Goal: Use online tool/utility: Utilize a website feature to perform a specific function

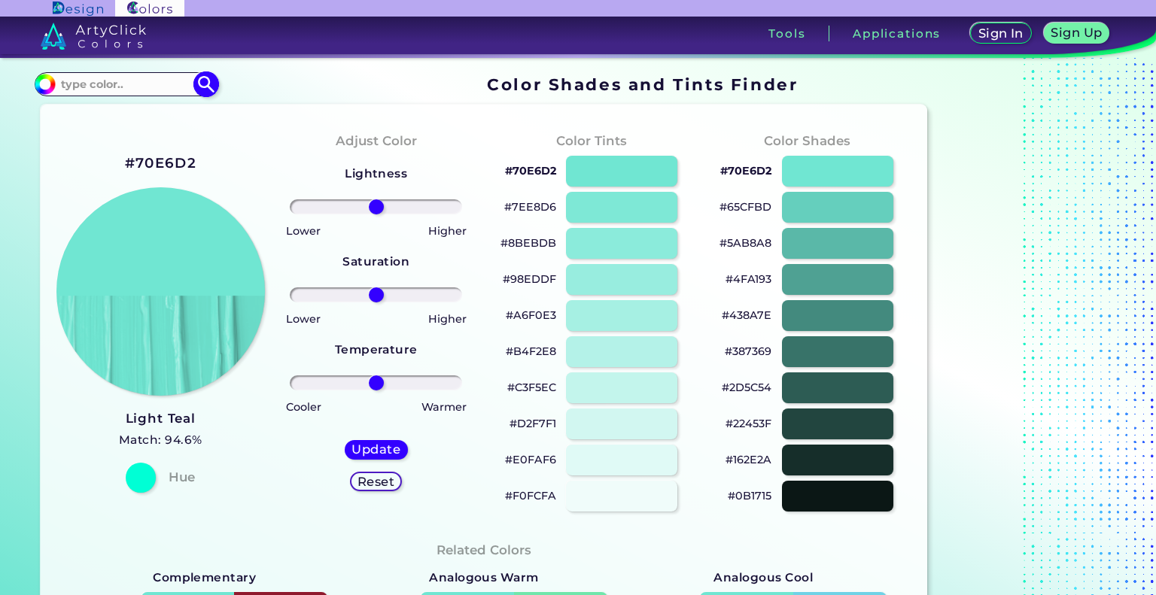
click at [151, 90] on input at bounding box center [126, 84] width 140 height 20
paste input "#631457"
type input "#631457"
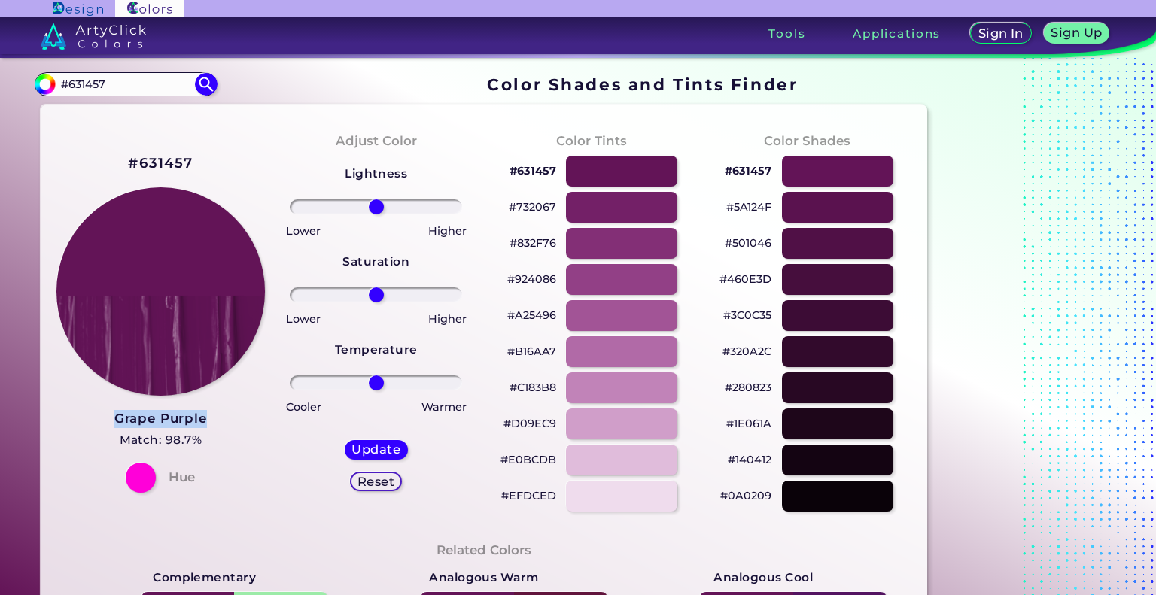
drag, startPoint x: 212, startPoint y: 425, endPoint x: 105, endPoint y: 422, distance: 106.2
click at [105, 422] on div "#631457 Grape Purple Match: 98.7% Hue" at bounding box center [160, 322] width 215 height 410
copy h3 "Grape Purple"
click at [536, 316] on p "#A25496" at bounding box center [531, 315] width 49 height 18
click at [536, 316] on p "#A25496 copied" at bounding box center [531, 315] width 49 height 18
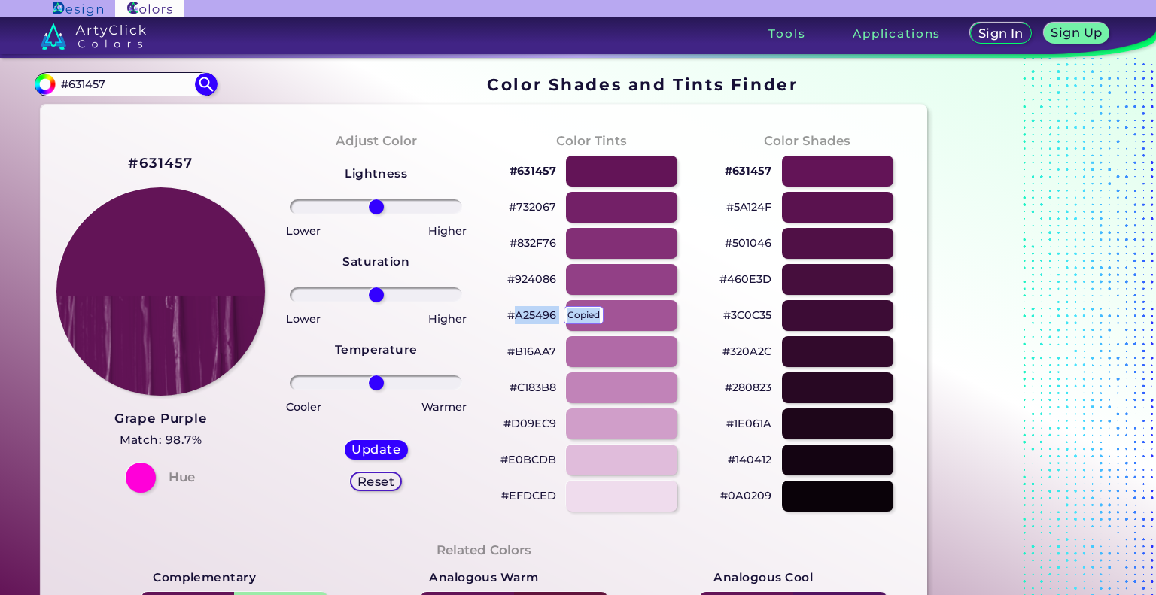
copy p "A25496 copied"
click at [541, 352] on p "#B16AA7" at bounding box center [531, 352] width 49 height 18
click at [541, 349] on p "#B16AA7 copied" at bounding box center [531, 352] width 49 height 18
click at [532, 343] on p "#B16AA7 copied copied" at bounding box center [531, 352] width 49 height 18
click at [527, 349] on p "#B16AA7 copied copied" at bounding box center [531, 352] width 49 height 18
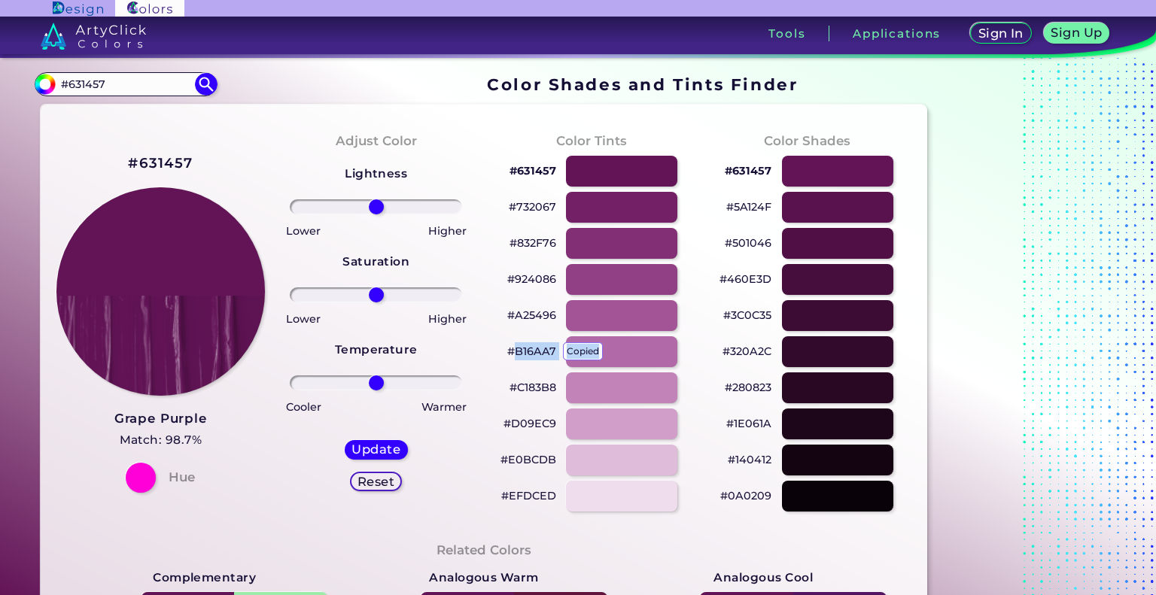
click at [528, 349] on p "#B16AA7 copied copied" at bounding box center [531, 352] width 49 height 18
copy p "B16AA7 copied copied"
click at [531, 349] on p "#B16AA7 copied copied copied" at bounding box center [531, 352] width 49 height 18
click at [537, 422] on p "#D09EC9" at bounding box center [530, 424] width 53 height 18
click at [540, 458] on p "#E0BCDB" at bounding box center [529, 460] width 56 height 18
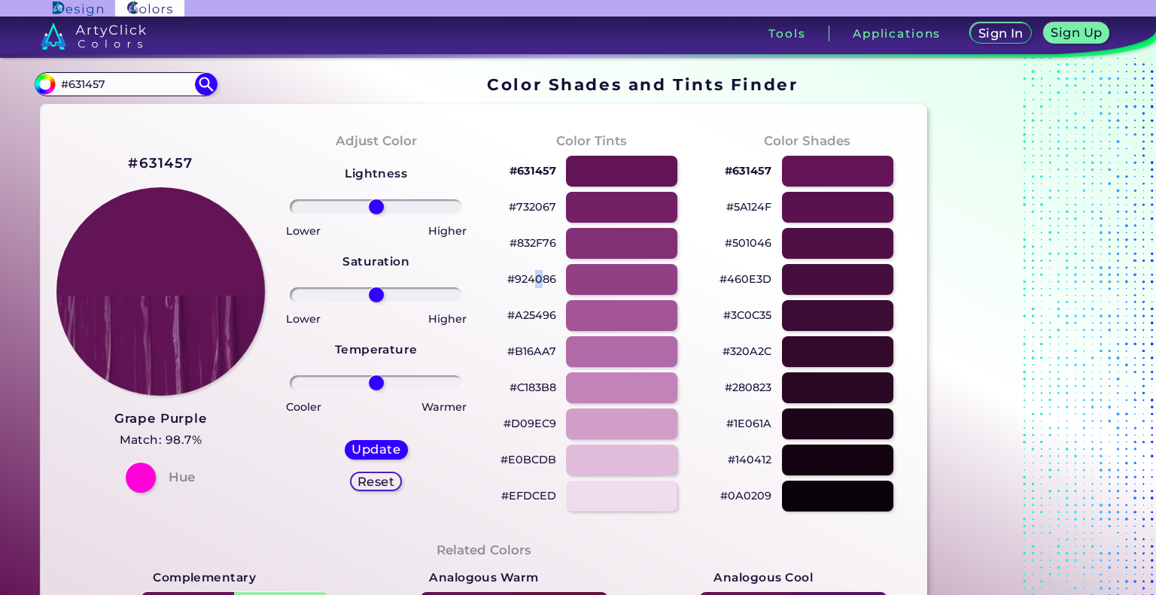
click at [539, 277] on p "#924086" at bounding box center [531, 279] width 49 height 18
copy p "0"
click at [539, 277] on p "#924086 copied" at bounding box center [531, 279] width 49 height 18
copy p "#"
click at [539, 277] on p "#924086 copied copied" at bounding box center [531, 279] width 49 height 18
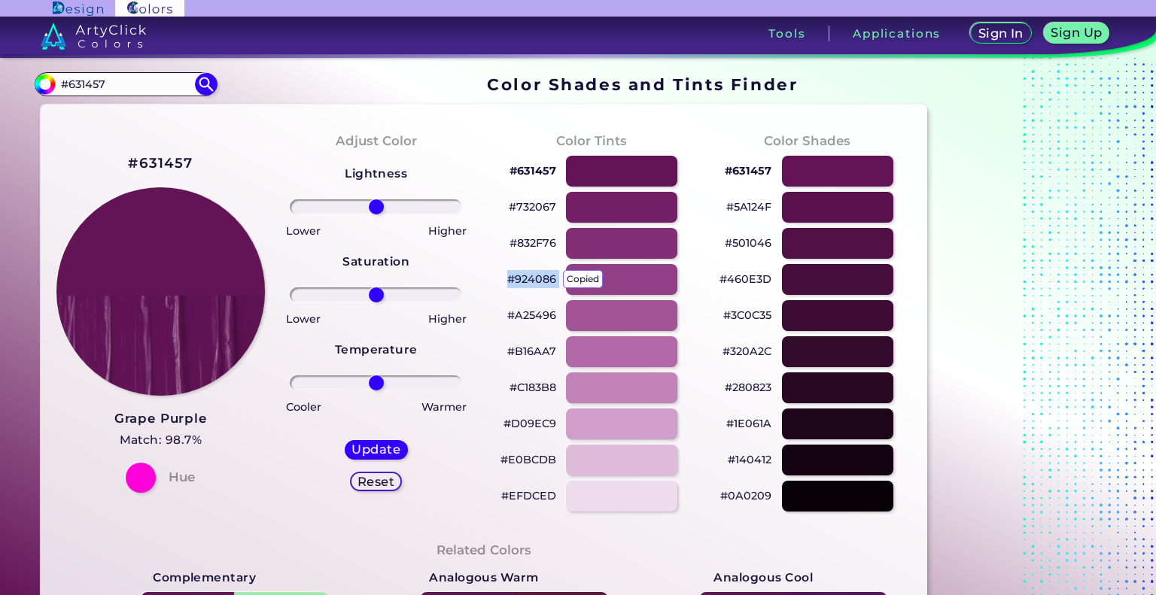
copy p "#924086"
click at [542, 318] on p "#A25496" at bounding box center [531, 315] width 49 height 18
click at [545, 313] on p "#A25496" at bounding box center [531, 315] width 49 height 18
click at [762, 279] on p "#460E3D" at bounding box center [746, 279] width 52 height 18
click at [748, 240] on p "#501046" at bounding box center [748, 243] width 47 height 18
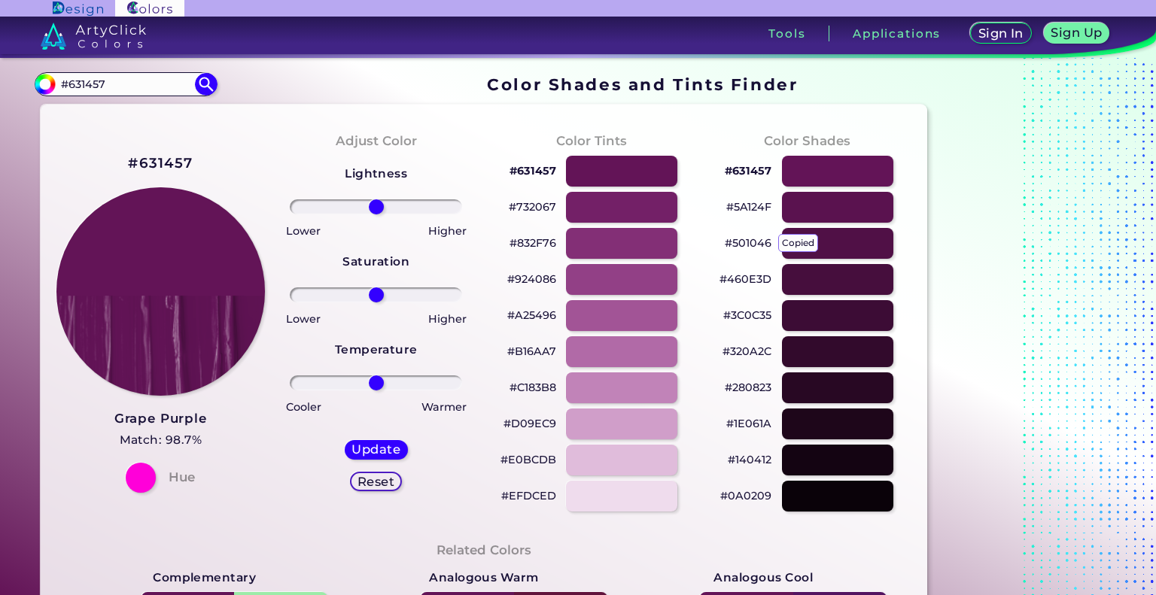
click at [754, 281] on p "#460E3D" at bounding box center [746, 279] width 52 height 18
click at [752, 244] on p "#501046" at bounding box center [748, 243] width 47 height 18
click at [757, 277] on p "#460E3D" at bounding box center [746, 279] width 52 height 18
click at [751, 175] on p "#631457" at bounding box center [748, 171] width 47 height 18
click at [753, 315] on p "#3C0C35" at bounding box center [747, 315] width 48 height 18
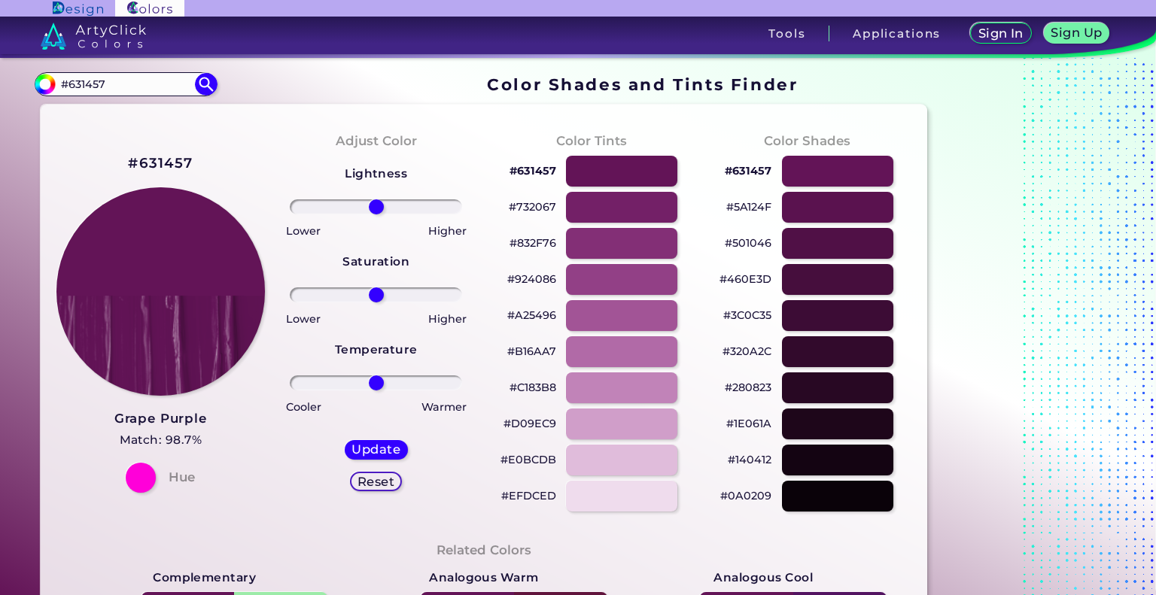
click at [533, 239] on p "#832F76" at bounding box center [533, 243] width 47 height 18
click at [544, 316] on p "#A25496" at bounding box center [531, 315] width 49 height 18
click at [756, 388] on p "#280823" at bounding box center [748, 388] width 47 height 18
click at [537, 318] on p "#A25496" at bounding box center [531, 315] width 49 height 18
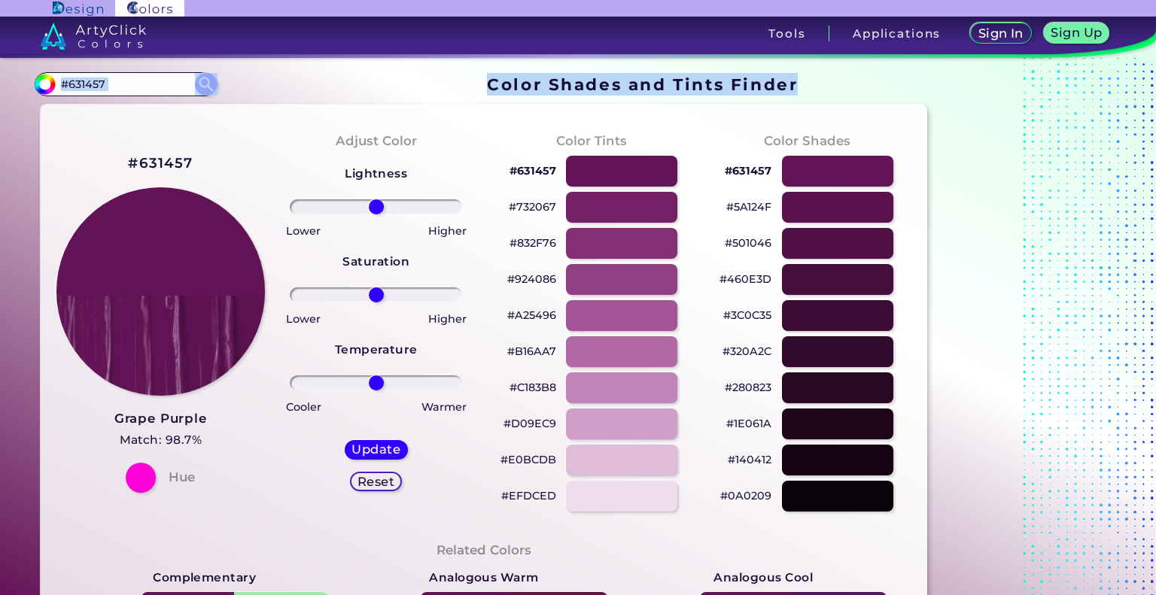
click at [116, 72] on section "#631457 #631457 Acadia ◉ Acid Green ◉ Aero Blue ◉ Alabaster ◉ Albescent White ◉…" at bounding box center [484, 84] width 899 height 29
drag, startPoint x: 120, startPoint y: 84, endPoint x: 0, endPoint y: 75, distance: 120.0
paste input "edcb3e"
type input "#edcb3e"
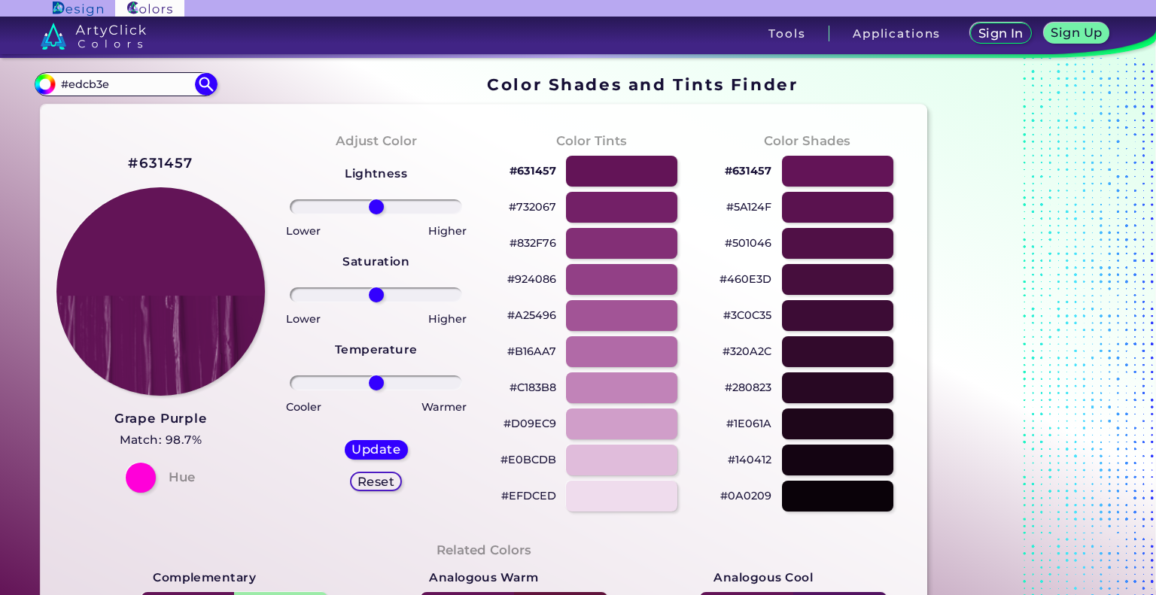
type input "#edcb3e"
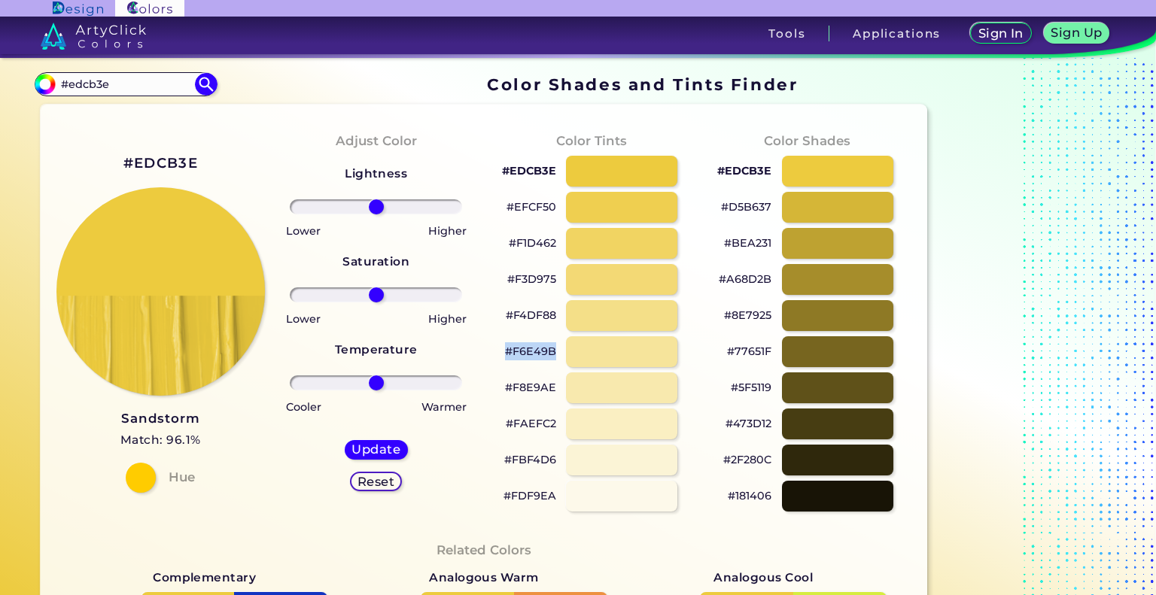
drag, startPoint x: 557, startPoint y: 351, endPoint x: 502, endPoint y: 352, distance: 55.0
click at [502, 352] on div "#F6E49B" at bounding box center [591, 351] width 191 height 36
copy p "#F6E49B"
drag, startPoint x: 559, startPoint y: 243, endPoint x: 508, endPoint y: 243, distance: 50.4
click at [508, 243] on div "#F1D462" at bounding box center [591, 243] width 191 height 36
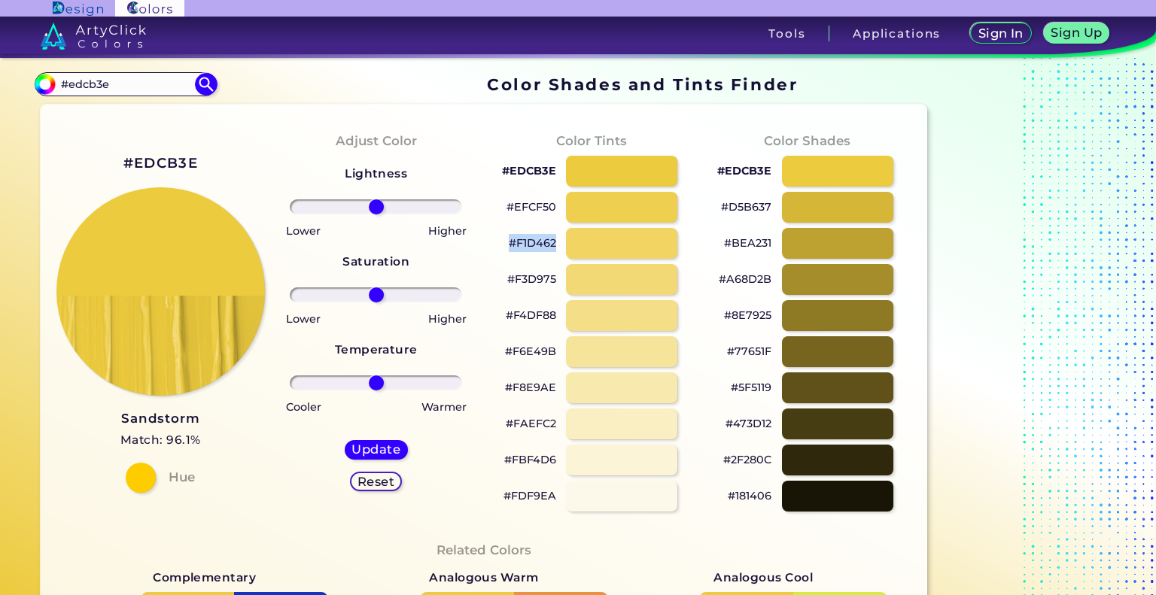
copy p "#F1D462"
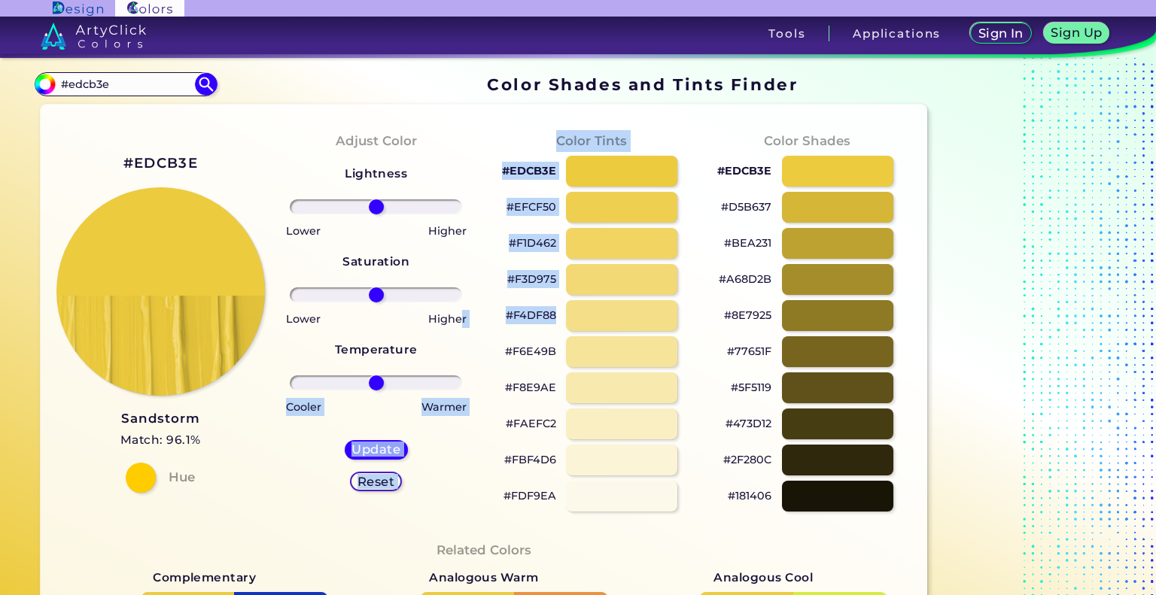
drag, startPoint x: 541, startPoint y: 320, endPoint x: 459, endPoint y: 311, distance: 82.5
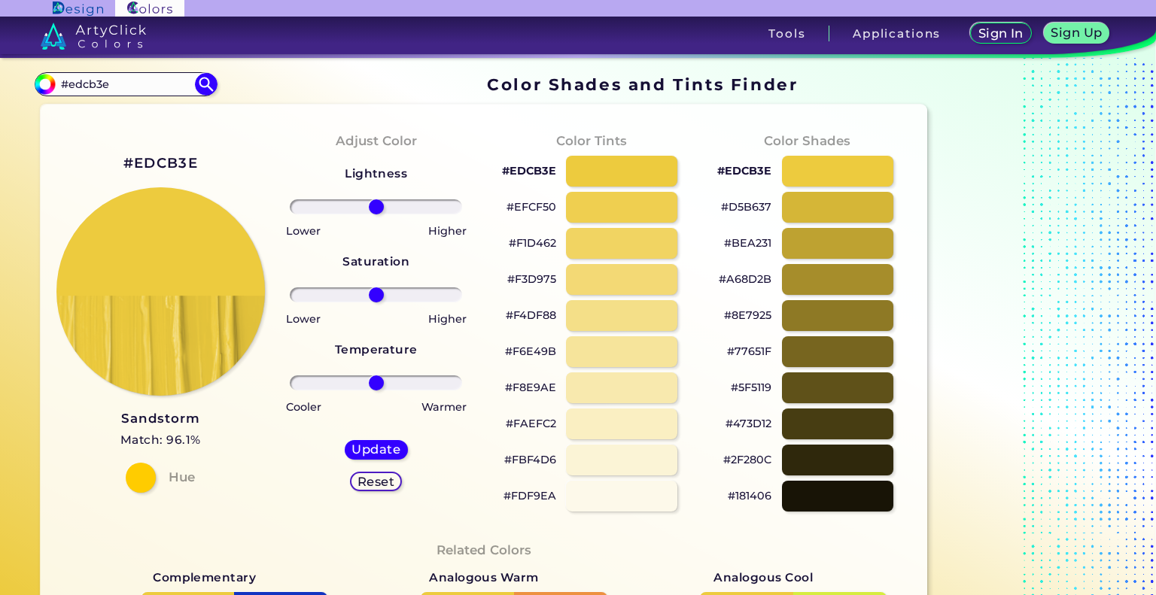
click at [556, 335] on div "#F6E49B" at bounding box center [591, 351] width 191 height 36
drag, startPoint x: 555, startPoint y: 318, endPoint x: 508, endPoint y: 318, distance: 46.7
click at [508, 318] on p "#F4DF88" at bounding box center [531, 315] width 50 height 18
copy p "#F4DF88"
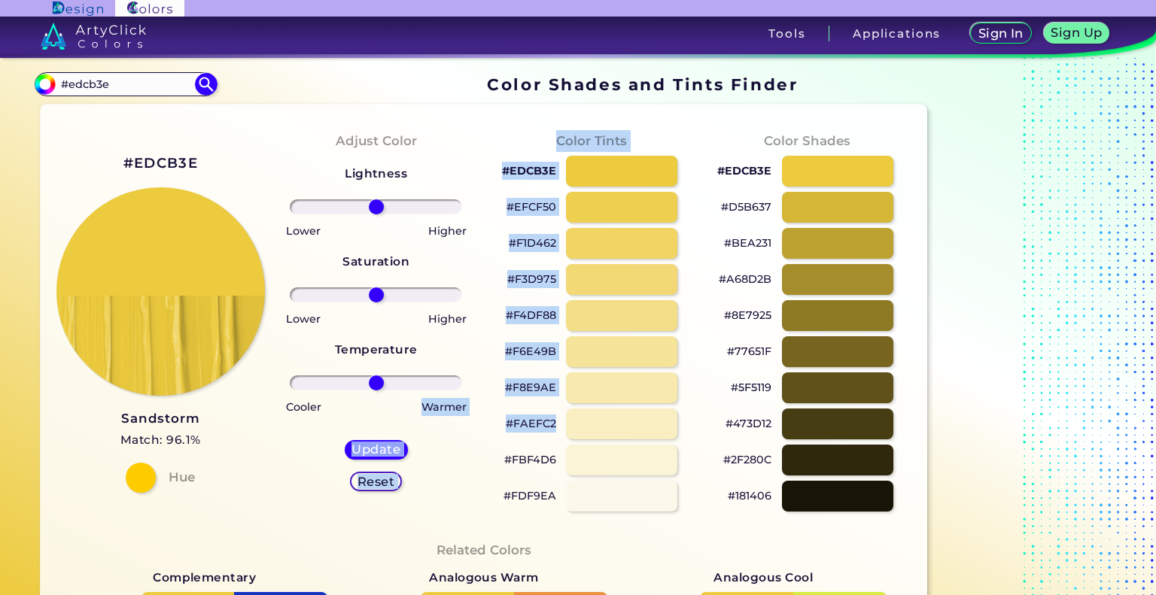
drag, startPoint x: 557, startPoint y: 418, endPoint x: 483, endPoint y: 415, distance: 74.6
click at [516, 399] on div "#F8E9AE" at bounding box center [591, 388] width 191 height 36
click at [556, 434] on div "#FAEFC2" at bounding box center [591, 424] width 191 height 36
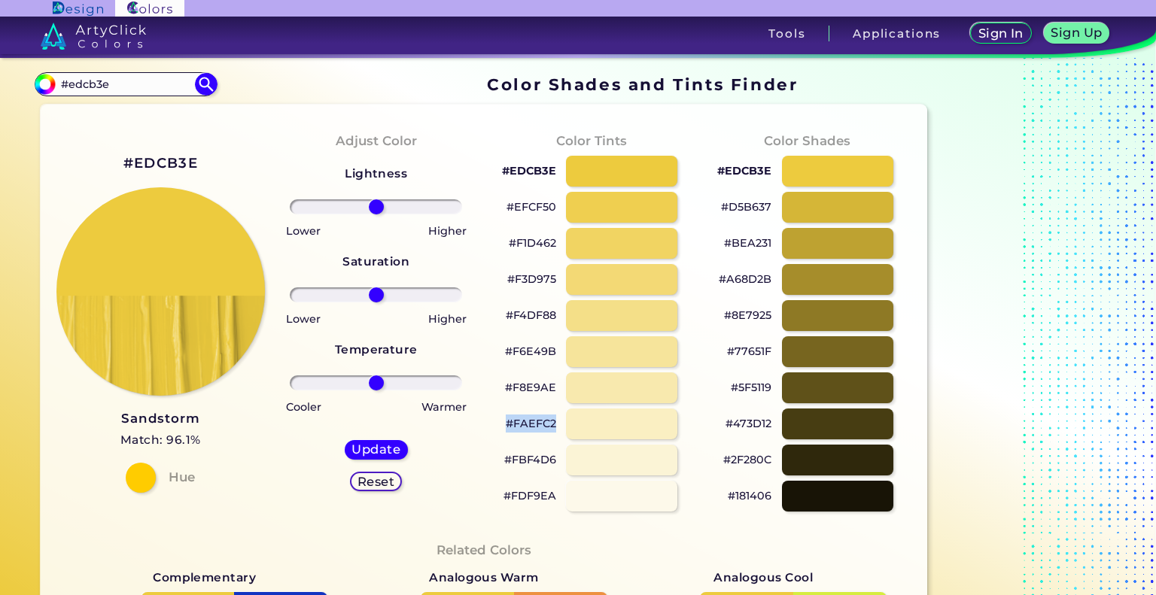
drag, startPoint x: 554, startPoint y: 427, endPoint x: 471, endPoint y: 327, distance: 129.3
click at [508, 424] on div "#FAEFC2" at bounding box center [591, 424] width 191 height 36
copy p "#FAEFC2"
drag, startPoint x: 775, startPoint y: 246, endPoint x: 720, endPoint y: 246, distance: 54.2
click at [720, 246] on div "#BEA231" at bounding box center [806, 243] width 191 height 36
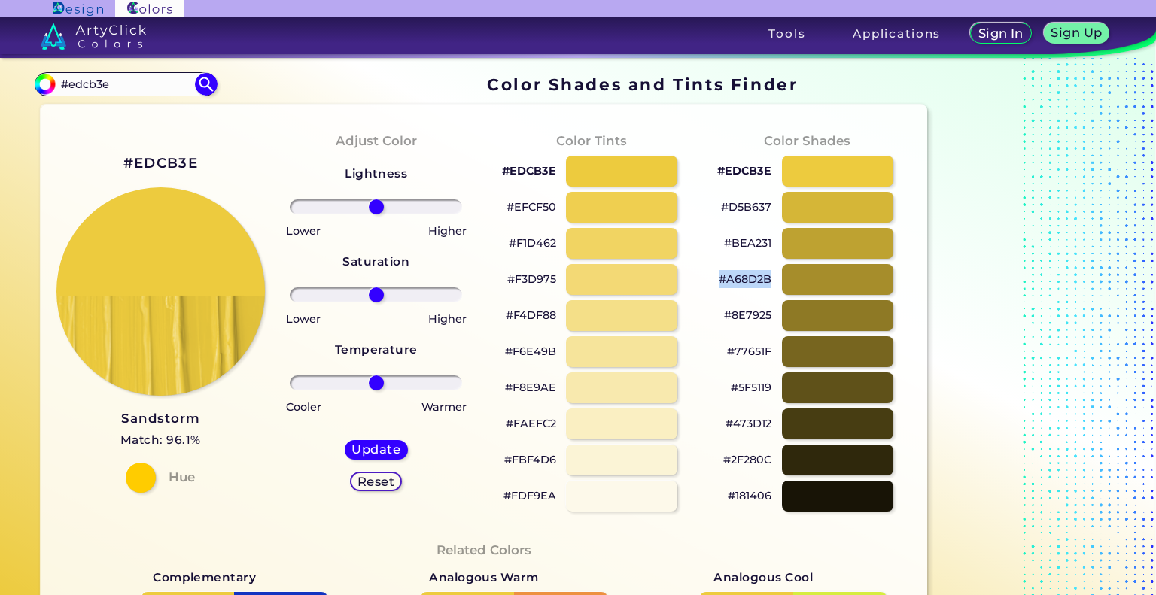
drag, startPoint x: 771, startPoint y: 281, endPoint x: 721, endPoint y: 277, distance: 49.8
click at [721, 277] on p "#A68D2B" at bounding box center [745, 279] width 53 height 18
click at [751, 277] on p "#A68D2B copied" at bounding box center [745, 279] width 53 height 18
click at [751, 277] on p "#A68D2B copied copied" at bounding box center [745, 279] width 53 height 18
drag, startPoint x: 774, startPoint y: 277, endPoint x: 722, endPoint y: 275, distance: 52.0
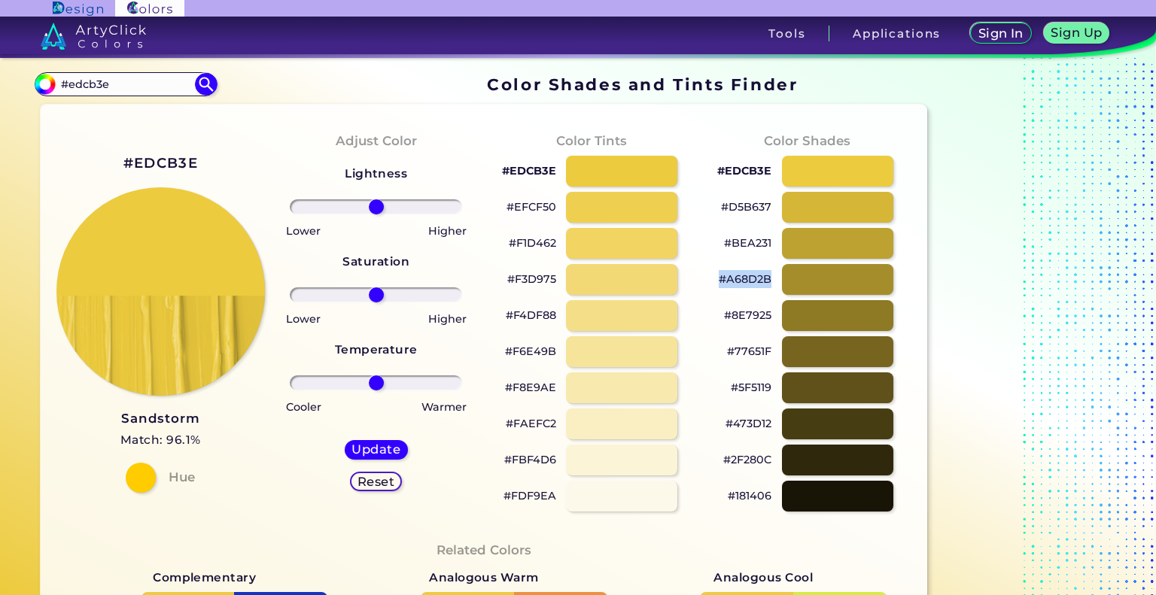
click at [722, 275] on div "#A68D2B" at bounding box center [806, 279] width 191 height 36
drag, startPoint x: 771, startPoint y: 419, endPoint x: 723, endPoint y: 408, distance: 49.3
click at [723, 408] on div "#473D12" at bounding box center [806, 424] width 191 height 36
drag, startPoint x: 109, startPoint y: 87, endPoint x: 77, endPoint y: 29, distance: 65.7
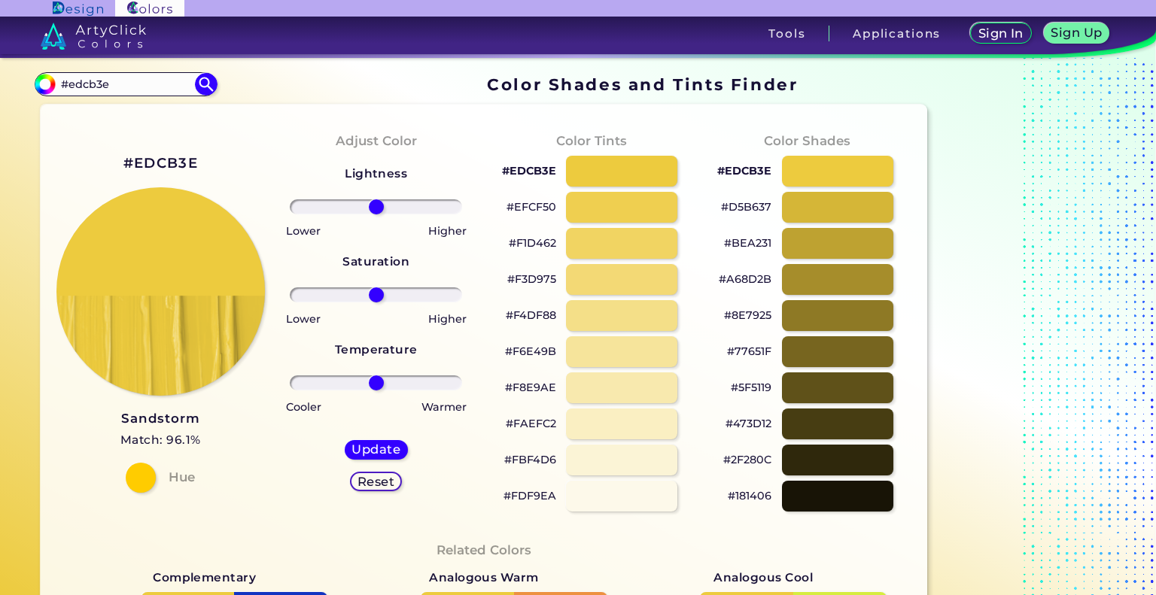
paste input "473D12"
type input "#473D12"
type input "#473d12"
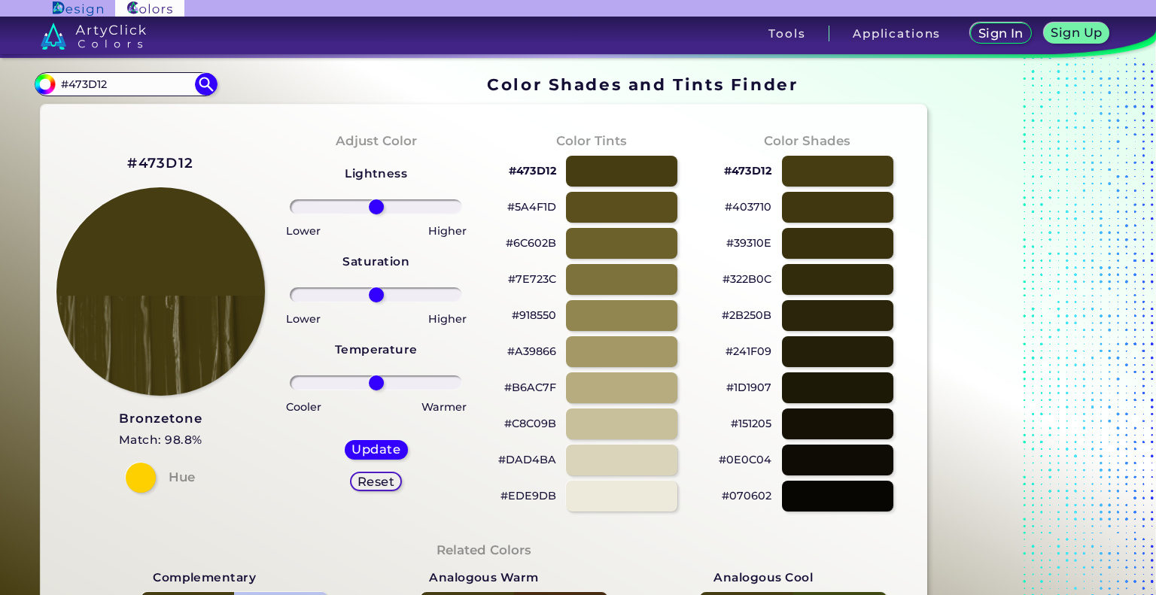
drag, startPoint x: 129, startPoint y: 83, endPoint x: 8, endPoint y: 62, distance: 122.9
paste input "3f6627"
type input "#3f6627"
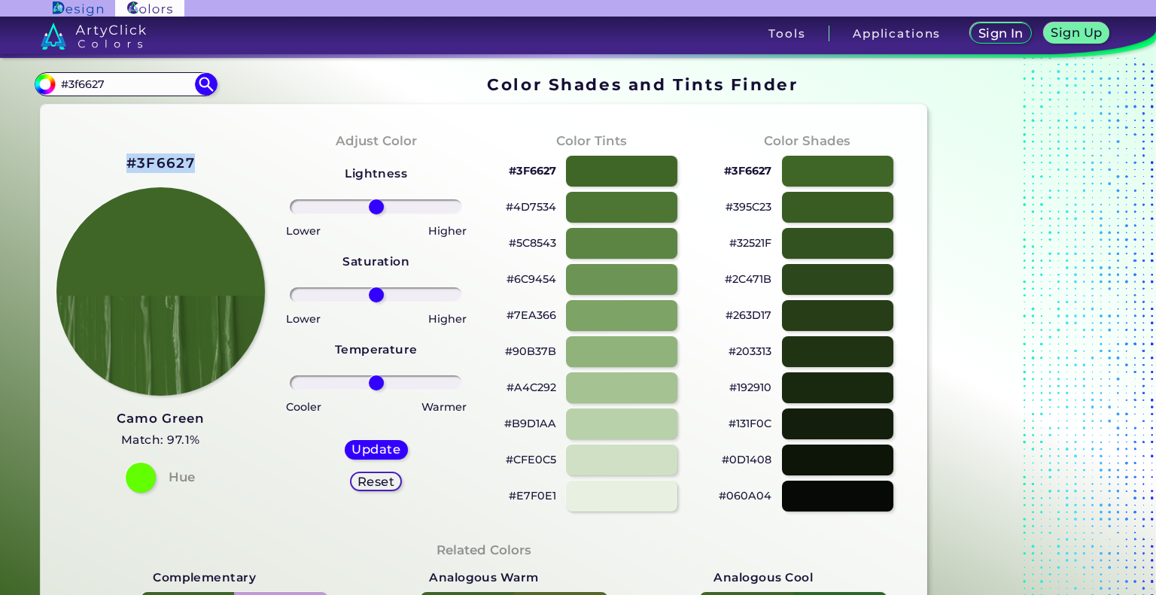
drag, startPoint x: 220, startPoint y: 160, endPoint x: 102, endPoint y: 153, distance: 118.4
click at [102, 153] on div "#3F6627 Camo Green Match: 97.1% Hue" at bounding box center [160, 322] width 215 height 410
drag, startPoint x: 155, startPoint y: 81, endPoint x: 29, endPoint y: 65, distance: 126.7
paste input "F"
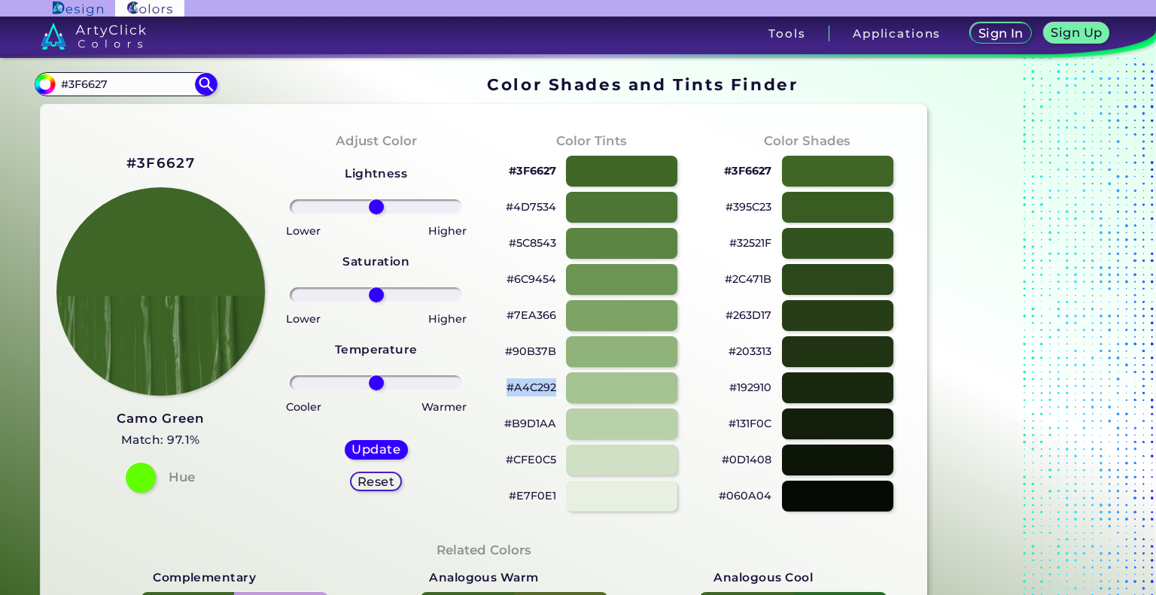
drag, startPoint x: 562, startPoint y: 391, endPoint x: 500, endPoint y: 385, distance: 62.0
click at [500, 385] on div "#A4C292" at bounding box center [591, 388] width 191 height 36
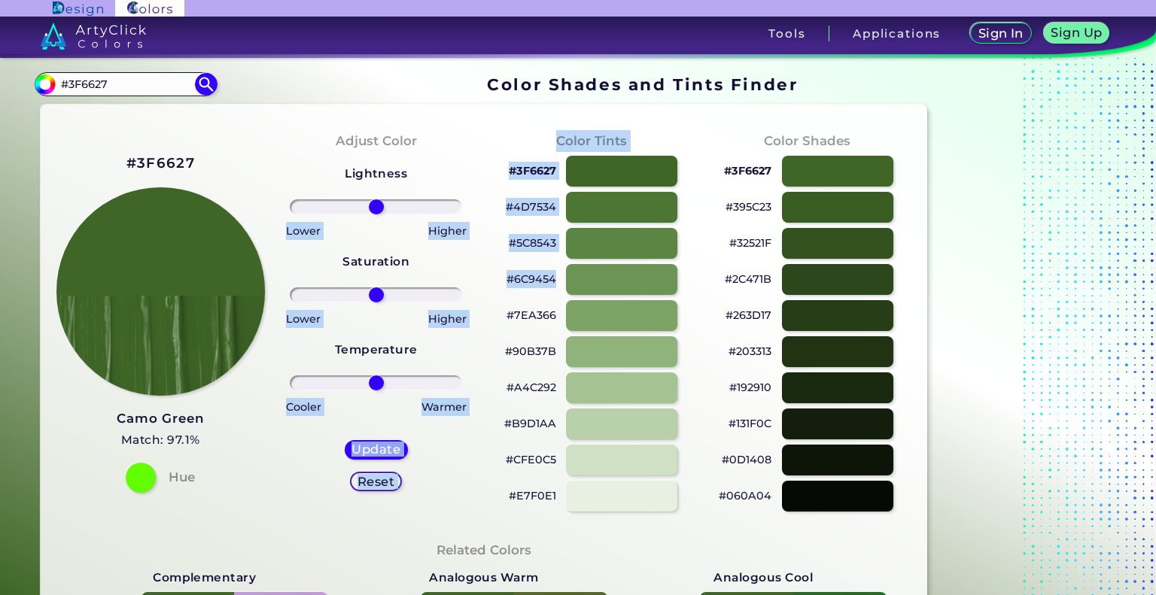
drag, startPoint x: 550, startPoint y: 279, endPoint x: 474, endPoint y: 275, distance: 75.4
click at [516, 276] on p "#6C9454" at bounding box center [532, 279] width 50 height 18
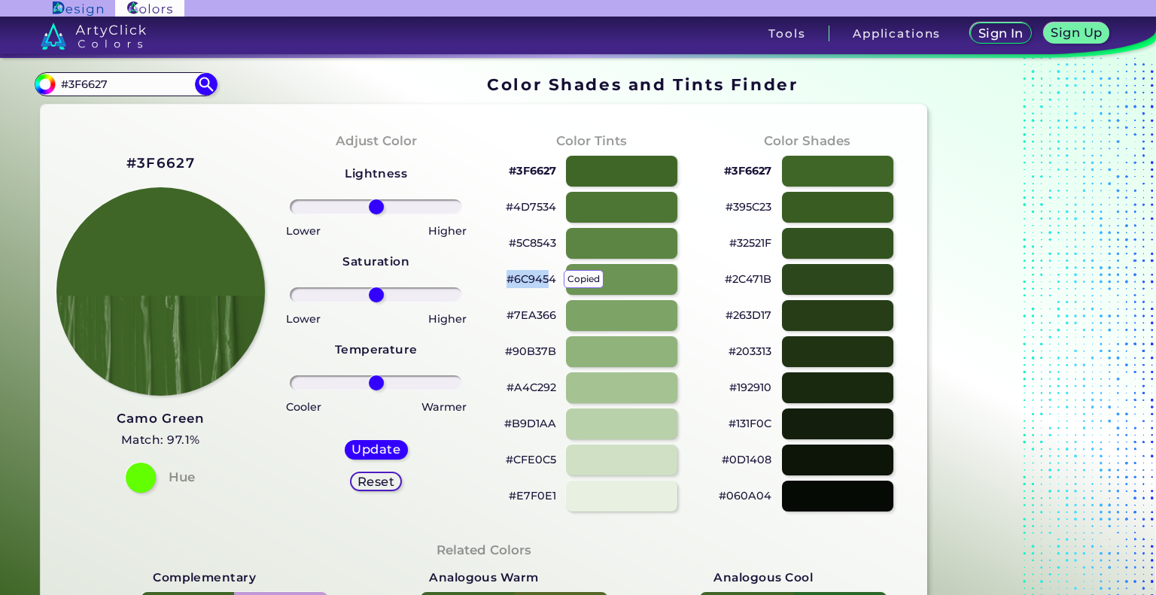
drag, startPoint x: 550, startPoint y: 279, endPoint x: 505, endPoint y: 279, distance: 45.2
click at [505, 279] on div "#6C9454 copied" at bounding box center [591, 279] width 191 height 36
drag, startPoint x: 560, startPoint y: 281, endPoint x: 501, endPoint y: 279, distance: 58.7
click at [501, 279] on div "#6C9454" at bounding box center [591, 279] width 191 height 36
drag, startPoint x: 557, startPoint y: 173, endPoint x: 498, endPoint y: 168, distance: 59.0
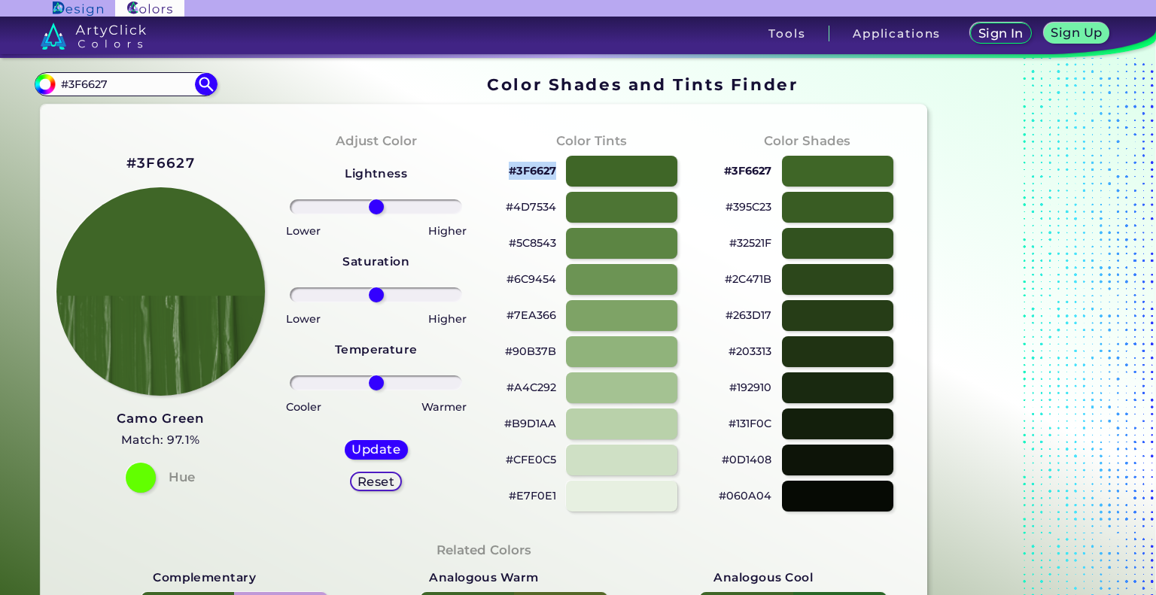
click at [498, 168] on div "#3F6627" at bounding box center [591, 171] width 191 height 36
drag, startPoint x: 772, startPoint y: 282, endPoint x: 700, endPoint y: 275, distance: 71.9
click at [700, 275] on div "Color Shades #3F6627 #395C23 #32521F #2C471B #263D17 #203313 #192910 #131F0C #0…" at bounding box center [806, 322] width 215 height 410
drag, startPoint x: 772, startPoint y: 382, endPoint x: 724, endPoint y: 378, distance: 47.6
click at [724, 378] on div "#192910" at bounding box center [806, 388] width 191 height 36
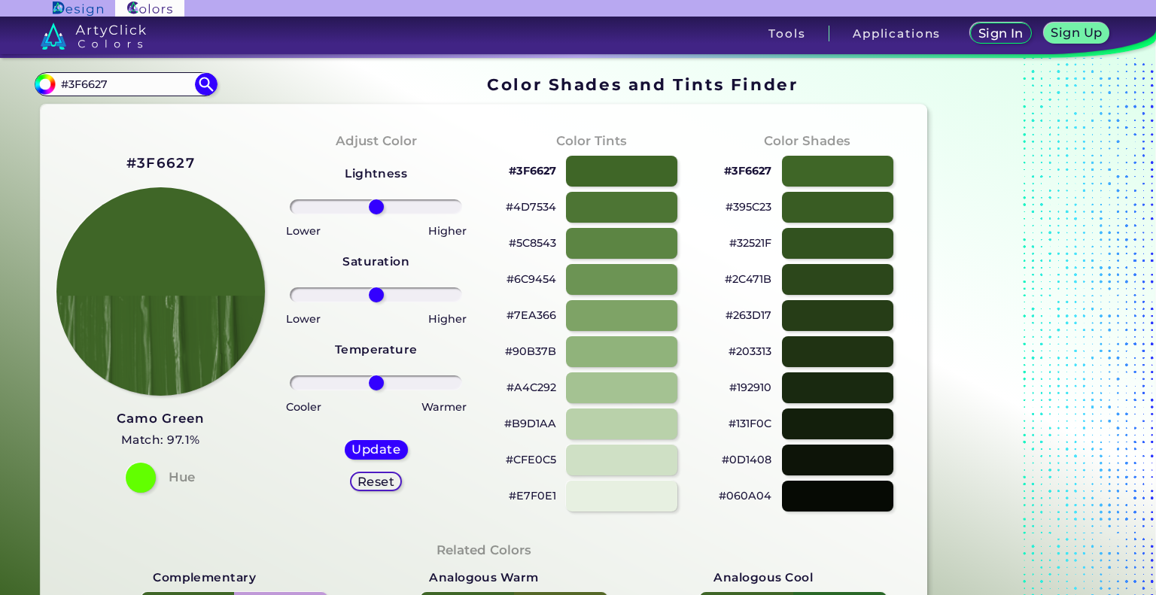
drag, startPoint x: 166, startPoint y: 78, endPoint x: 6, endPoint y: 87, distance: 159.8
paste input "871921"
type input "#871921"
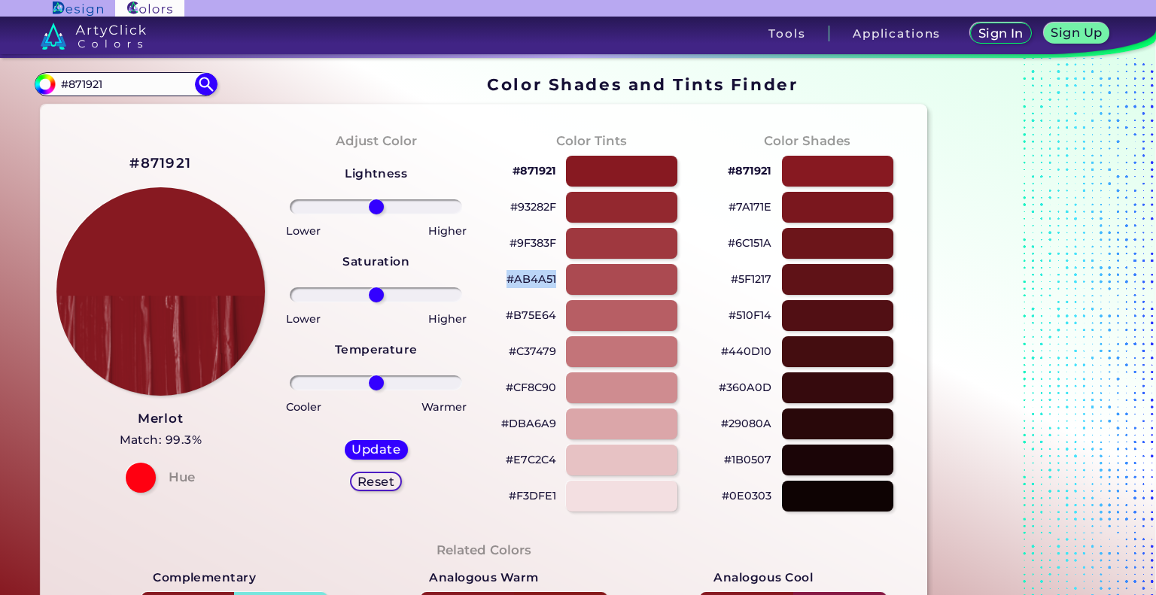
drag, startPoint x: 553, startPoint y: 276, endPoint x: 489, endPoint y: 272, distance: 64.1
click at [489, 272] on div "Color Tints #871921 #93282F #9F383F #AB4A51 #B75E64 #C37479 #CF8C90 #DBA6A9 #E7…" at bounding box center [591, 322] width 215 height 410
drag, startPoint x: 564, startPoint y: 400, endPoint x: 564, endPoint y: 410, distance: 9.8
click at [564, 410] on div "#871921 #93282F #9F383F #AB4A51 #B75E64 #C37479 #CF8C90 #DBA6A9 #E7C2C4 #F3DFE1" at bounding box center [591, 333] width 191 height 361
click at [560, 421] on div "#DBA6A9" at bounding box center [591, 424] width 191 height 36
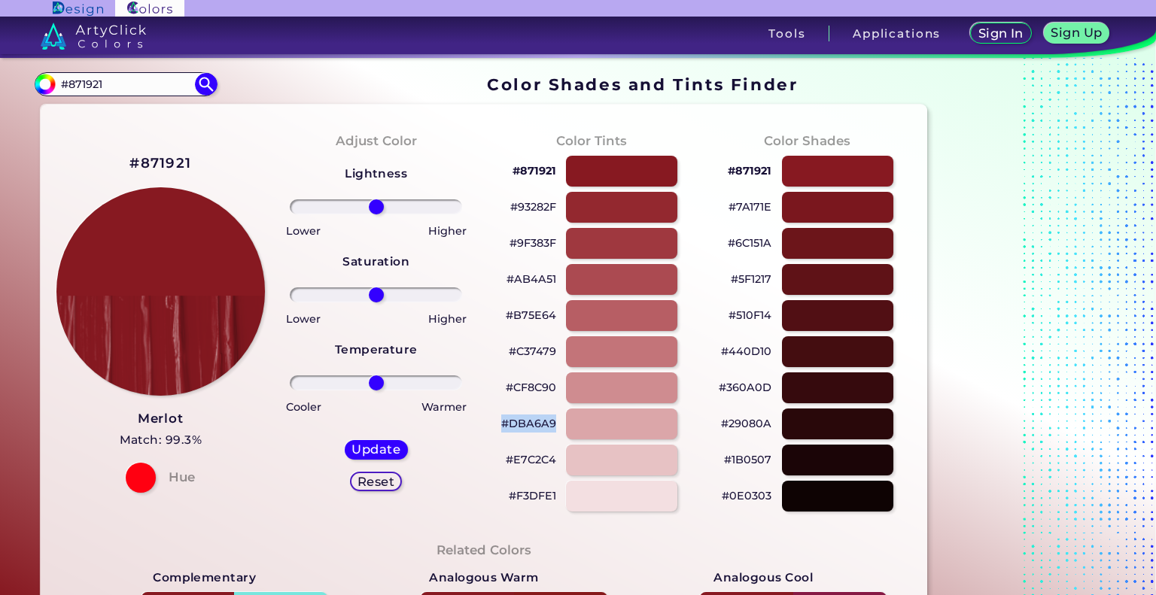
click at [557, 414] on div "#DBA6A9" at bounding box center [591, 424] width 191 height 36
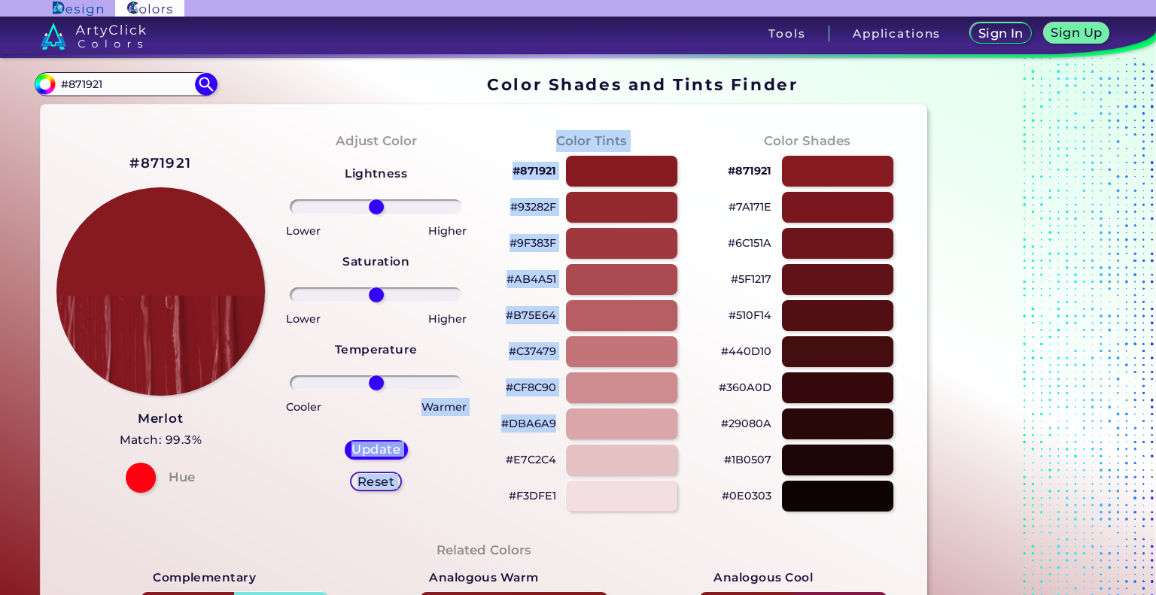
drag, startPoint x: 559, startPoint y: 418, endPoint x: 467, endPoint y: 406, distance: 91.8
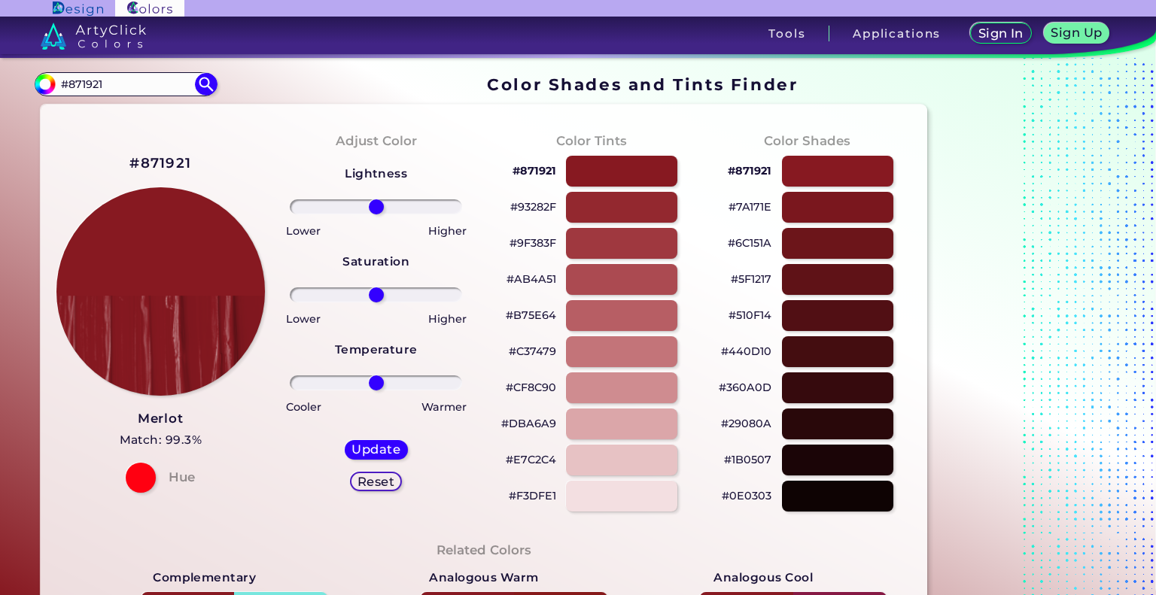
click at [537, 424] on p "#DBA6A9" at bounding box center [528, 424] width 55 height 18
click at [538, 423] on p "#DBA6A9 copied" at bounding box center [528, 424] width 55 height 18
drag, startPoint x: 557, startPoint y: 421, endPoint x: 492, endPoint y: 388, distance: 73.4
click at [496, 421] on div "#DBA6A9" at bounding box center [591, 424] width 191 height 36
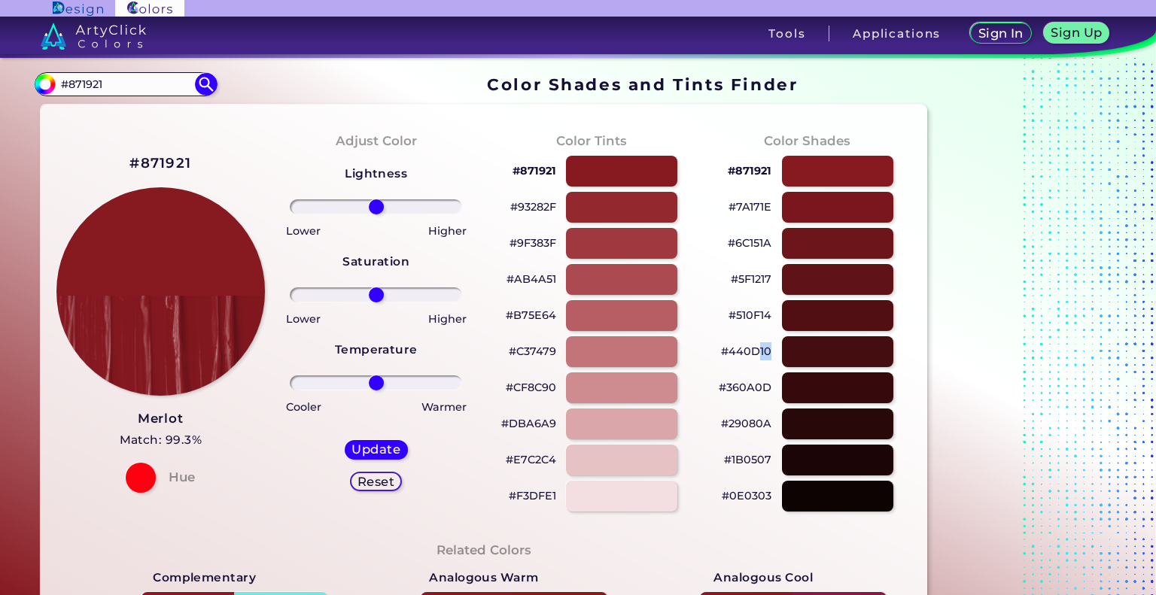
drag, startPoint x: 772, startPoint y: 346, endPoint x: 757, endPoint y: 348, distance: 16.0
click at [757, 348] on div "#440D10" at bounding box center [806, 351] width 191 height 36
drag, startPoint x: 772, startPoint y: 315, endPoint x: 729, endPoint y: 303, distance: 44.4
click at [723, 305] on div "#510F14" at bounding box center [806, 315] width 191 height 36
drag, startPoint x: 767, startPoint y: 250, endPoint x: 732, endPoint y: 248, distance: 35.5
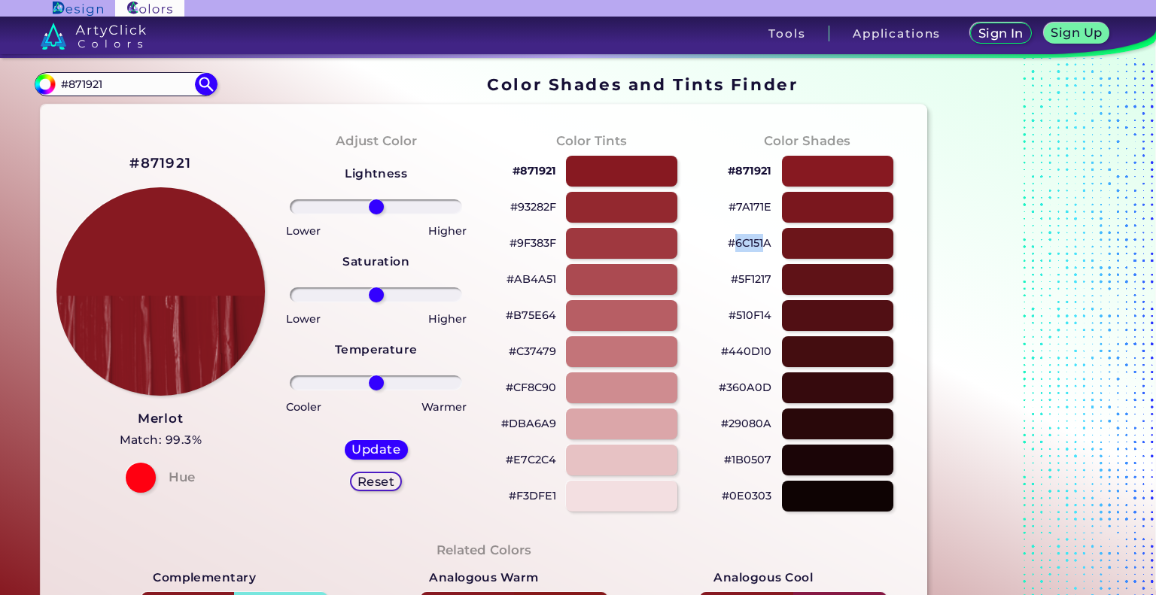
click at [732, 248] on p "#6C151A" at bounding box center [750, 243] width 44 height 18
drag, startPoint x: 768, startPoint y: 315, endPoint x: 720, endPoint y: 313, distance: 48.2
click at [720, 313] on div "#510F14" at bounding box center [806, 315] width 191 height 36
drag, startPoint x: 774, startPoint y: 419, endPoint x: 713, endPoint y: 416, distance: 61.0
click at [713, 416] on div "#29080A" at bounding box center [806, 424] width 191 height 36
